Goal: Book appointment/travel/reservation

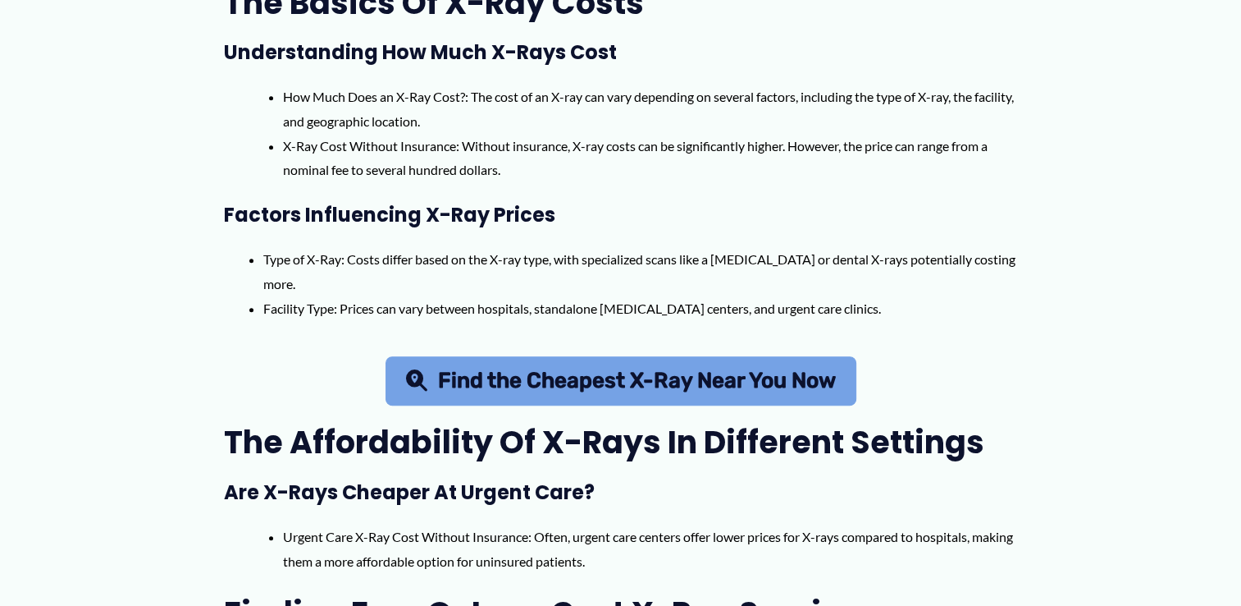
scroll to position [771, 0]
click at [565, 403] on link "Find the Cheapest X-Ray Near You Now" at bounding box center [621, 380] width 471 height 49
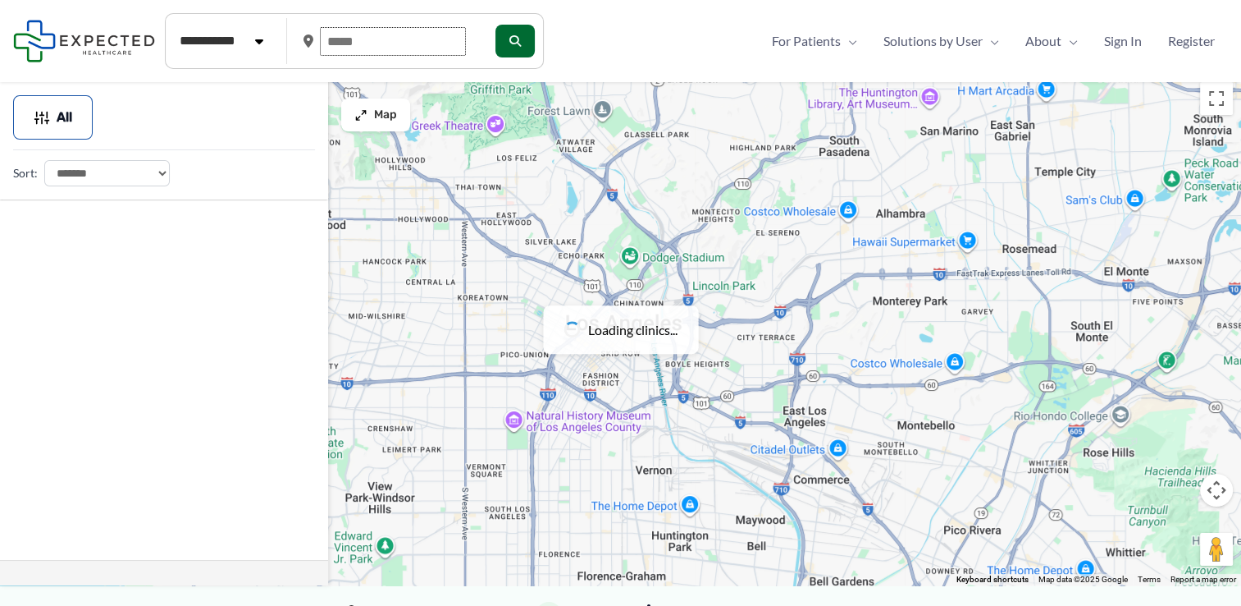
click at [409, 30] on input "text" at bounding box center [393, 41] width 146 height 29
drag, startPoint x: 409, startPoint y: 30, endPoint x: 151, endPoint y: -21, distance: 263.4
drag, startPoint x: 151, startPoint y: -21, endPoint x: 459, endPoint y: 28, distance: 312.3
click at [459, 28] on input "text" at bounding box center [393, 41] width 146 height 29
click at [400, 32] on input "text" at bounding box center [393, 41] width 146 height 29
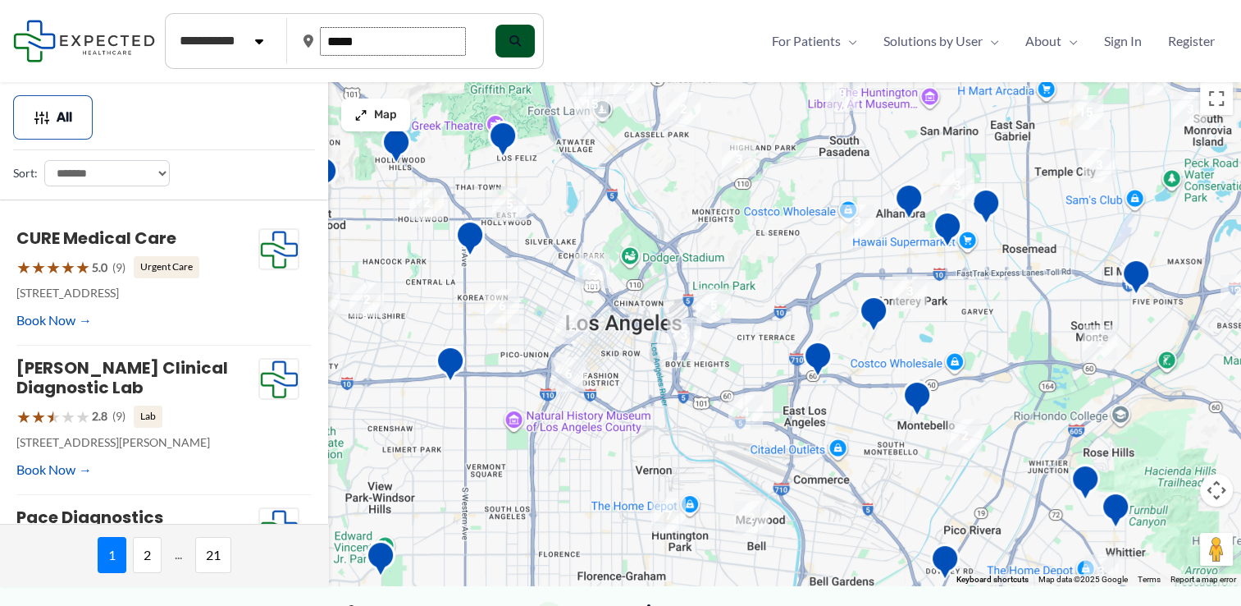
type input "*****"
click at [515, 44] on button "submit" at bounding box center [513, 41] width 39 height 33
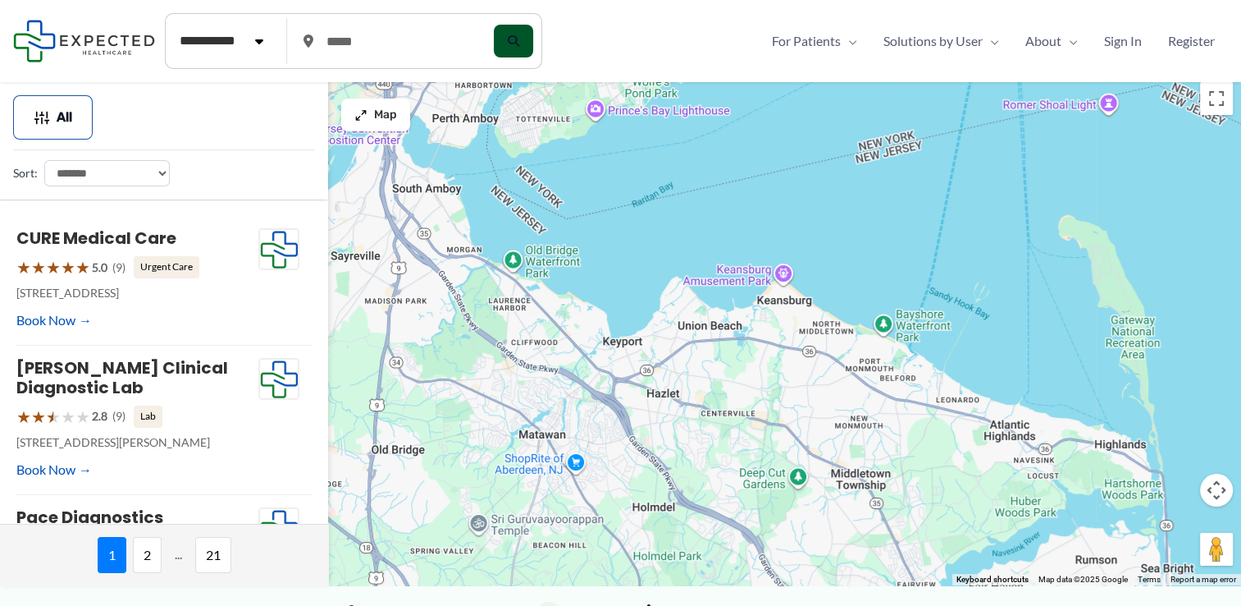
click at [516, 41] on button "submit" at bounding box center [513, 41] width 39 height 33
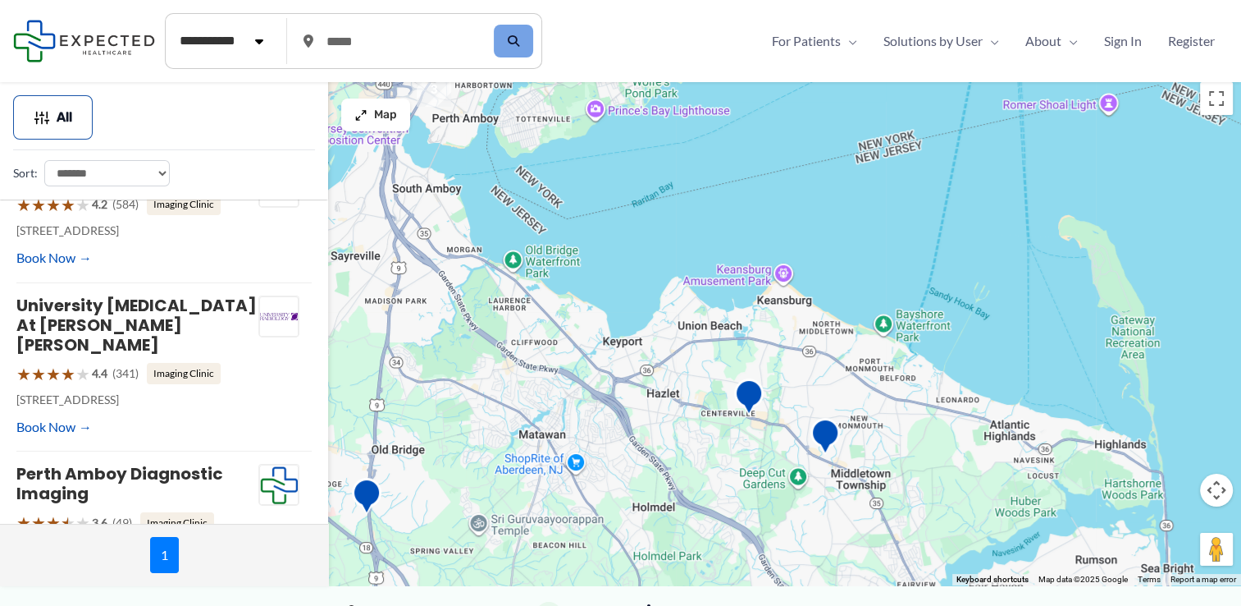
scroll to position [361, 0]
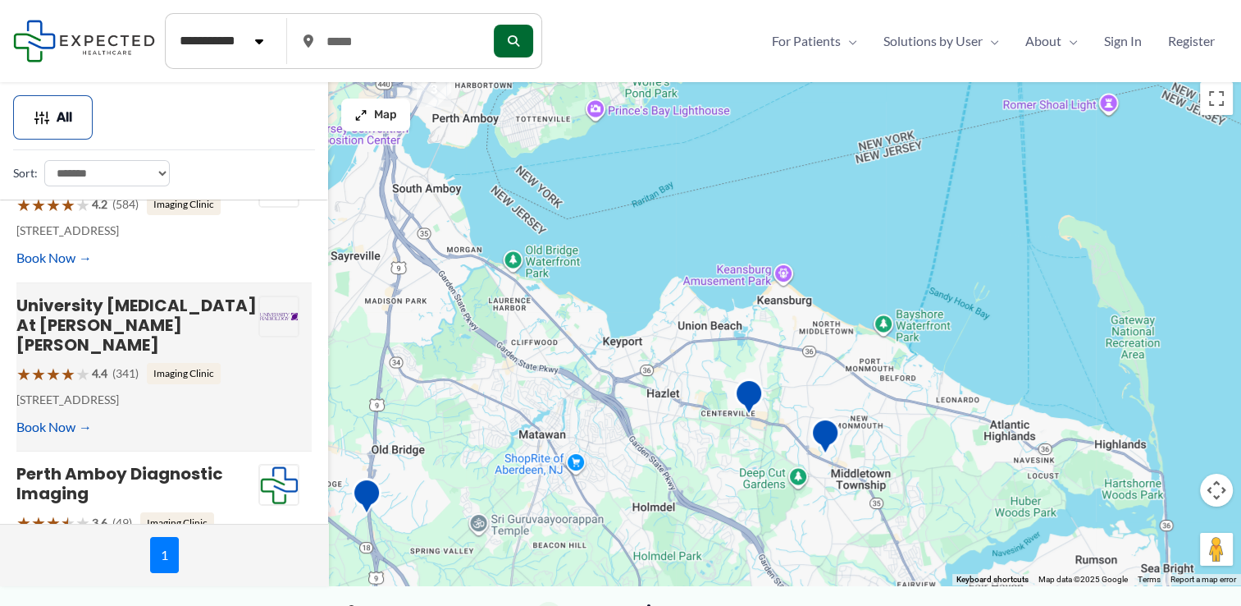
click at [160, 373] on div "University [MEDICAL_DATA] at [PERSON_NAME] [PERSON_NAME] ★ ★ ★ ★ ★ 4.4 (341) Im…" at bounding box center [137, 367] width 242 height 144
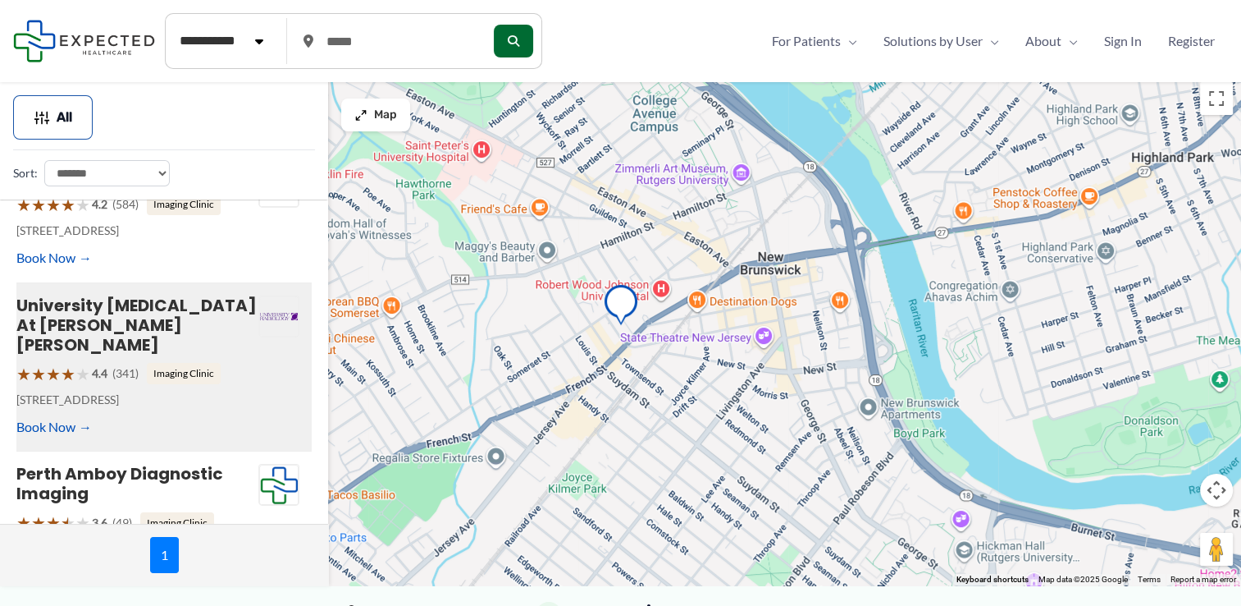
click at [233, 389] on p "[STREET_ADDRESS]" at bounding box center [137, 399] width 242 height 21
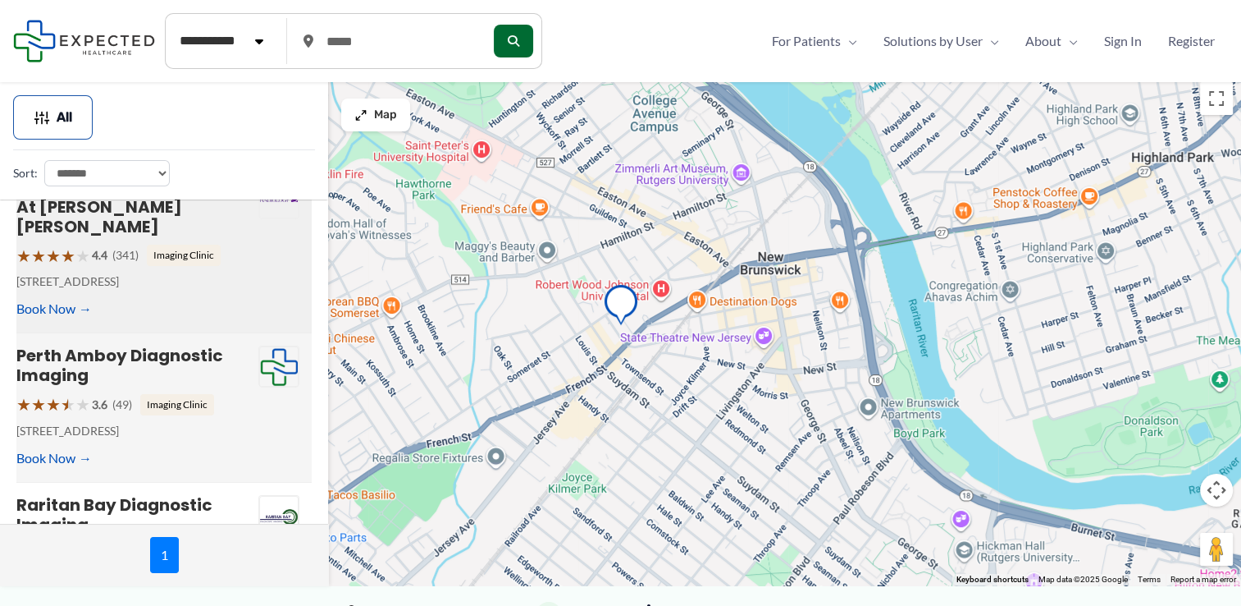
scroll to position [478, 0]
click at [227, 390] on div "★ ★ ★ ★ ★ 3.6 (49) Imaging Clinic" at bounding box center [137, 405] width 242 height 30
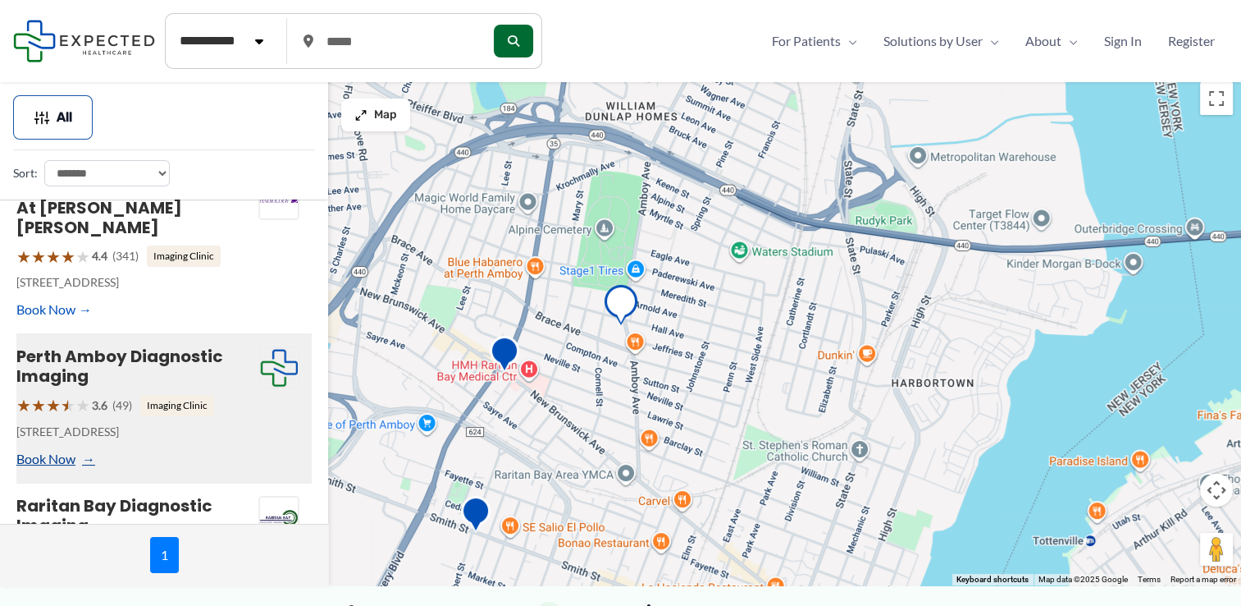
click at [58, 446] on link "Book Now" at bounding box center [53, 458] width 75 height 25
type input "**********"
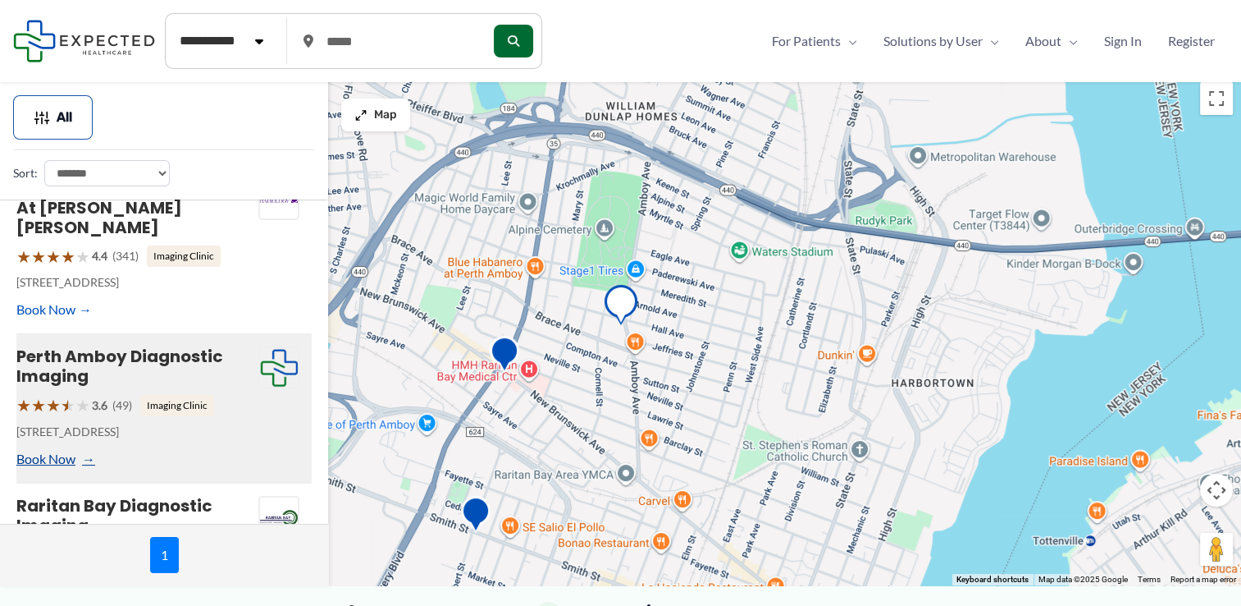
type input "**********"
